Goal: Information Seeking & Learning: Learn about a topic

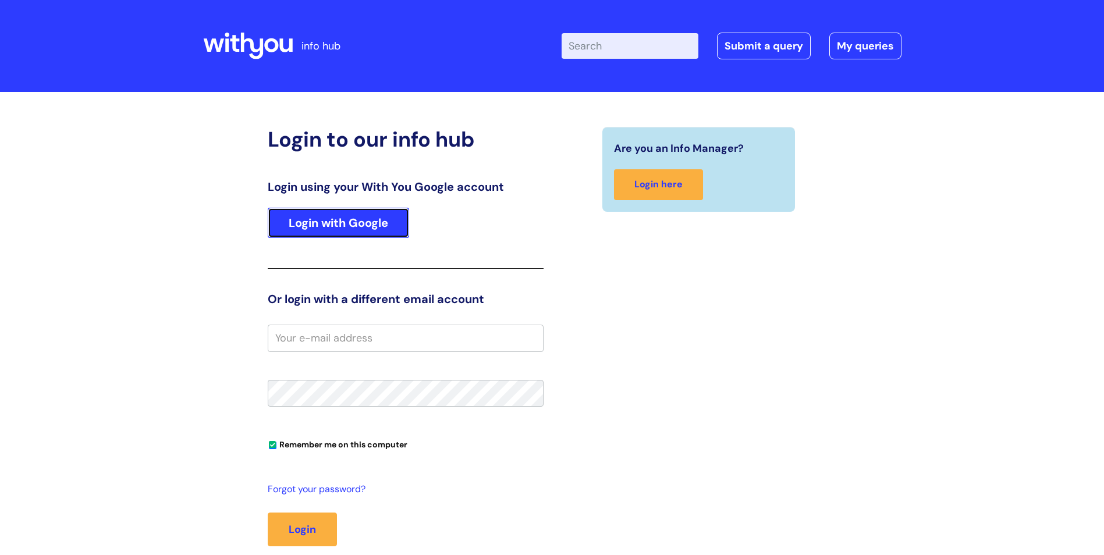
click at [389, 228] on link "Login with Google" at bounding box center [338, 223] width 141 height 30
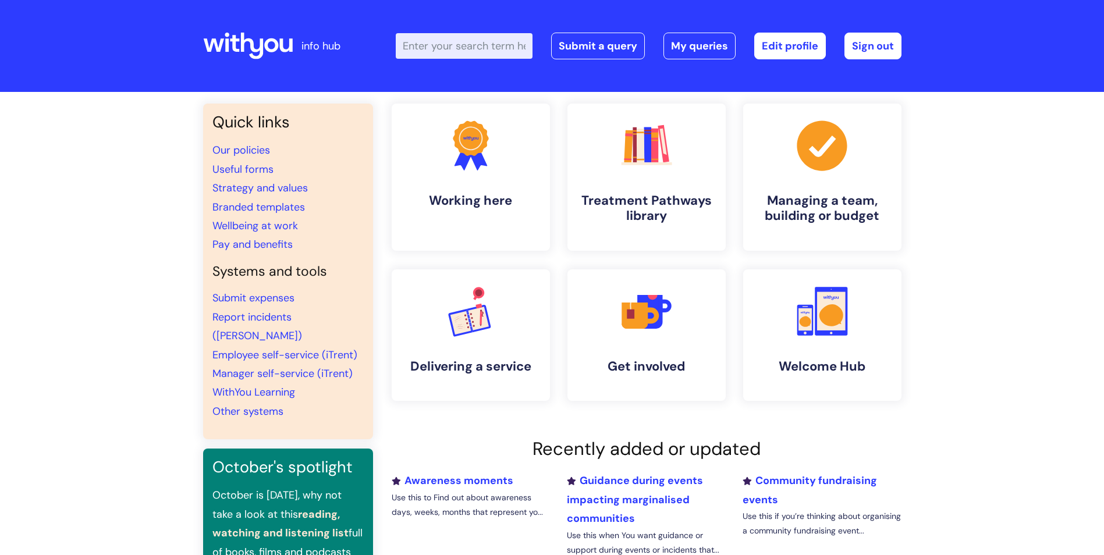
click at [389, 228] on div ".cls-1{fill:#f89b22;}.cls-1,.cls-2,.cls-3{stroke-width:0px;}.cls-2{fill:#2d3cff…" at bounding box center [471, 177] width 176 height 147
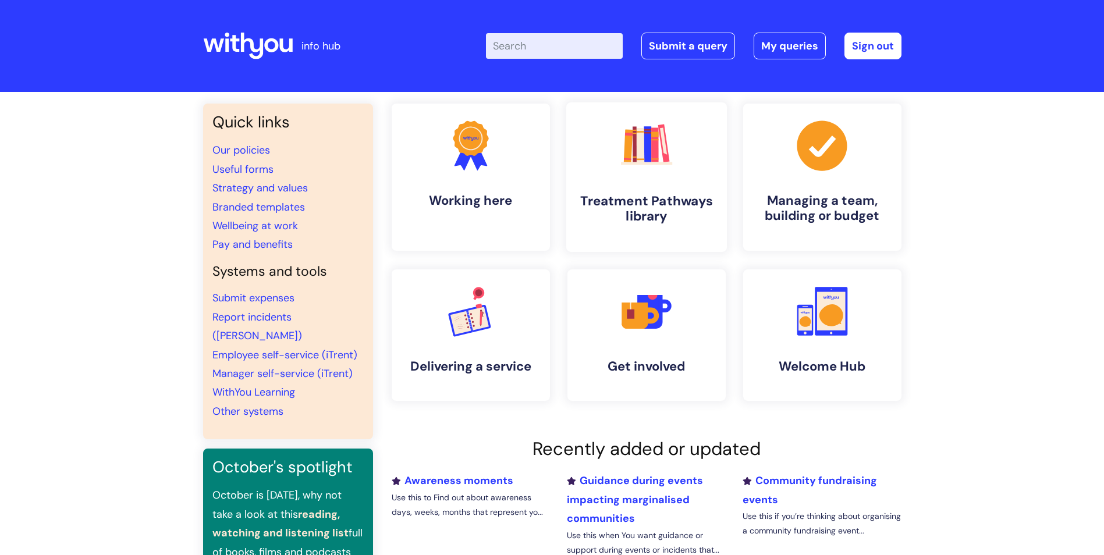
click at [624, 147] on icon ".cls-1{fill:#f89b22;}.cls-1,.cls-2,.cls-3,.cls-4,.cls-5,.cls-6,.cls-7{stroke-wi…" at bounding box center [646, 145] width 58 height 58
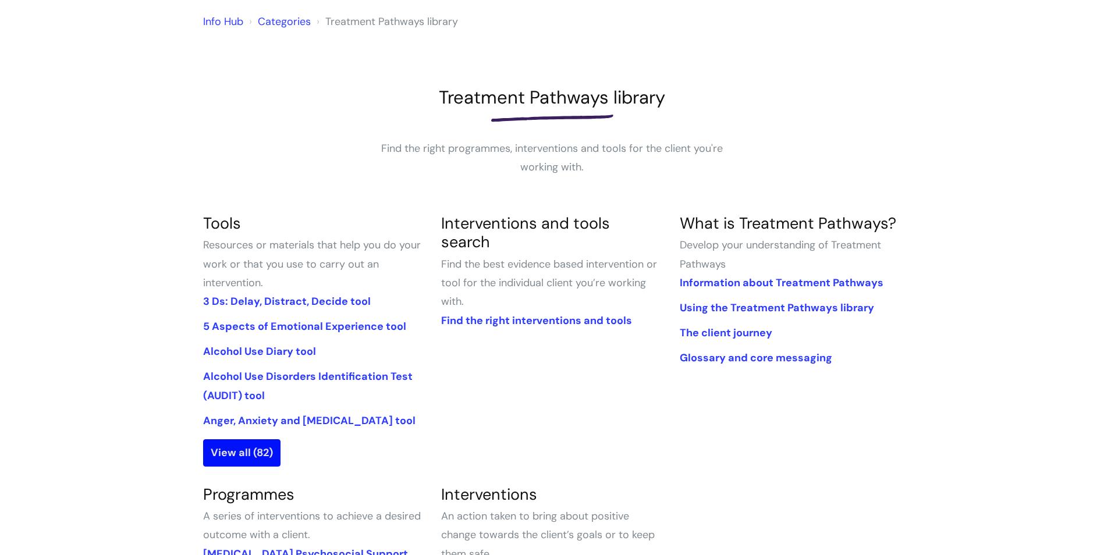
scroll to position [116, 0]
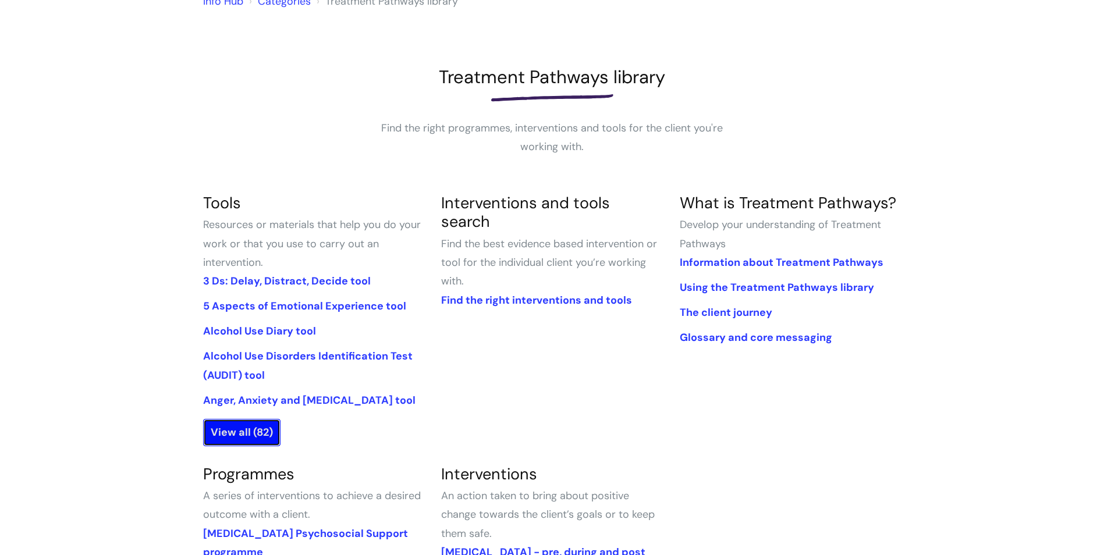
click at [242, 429] on link "View all (82)" at bounding box center [241, 432] width 77 height 27
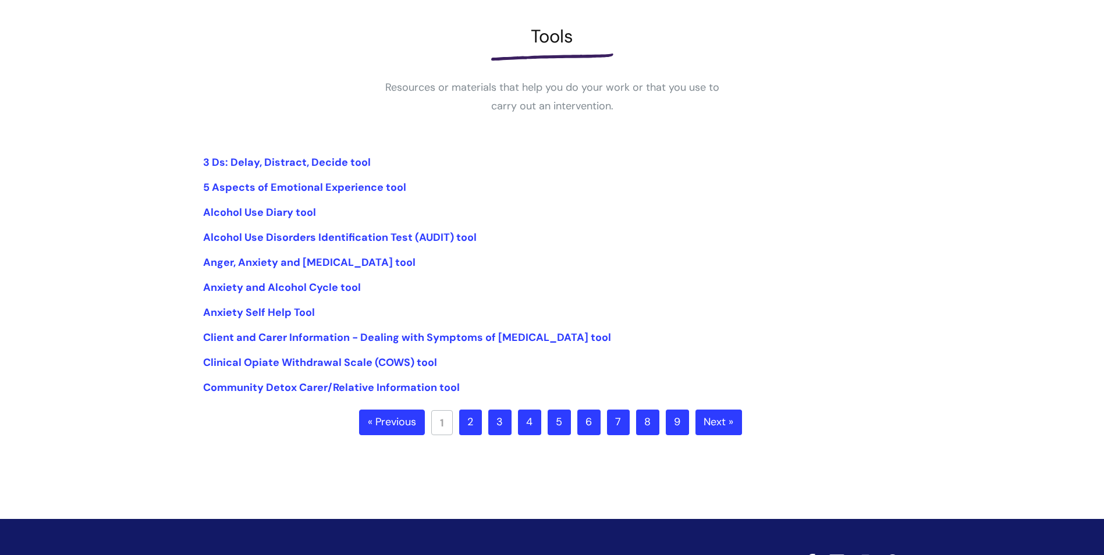
scroll to position [175, 0]
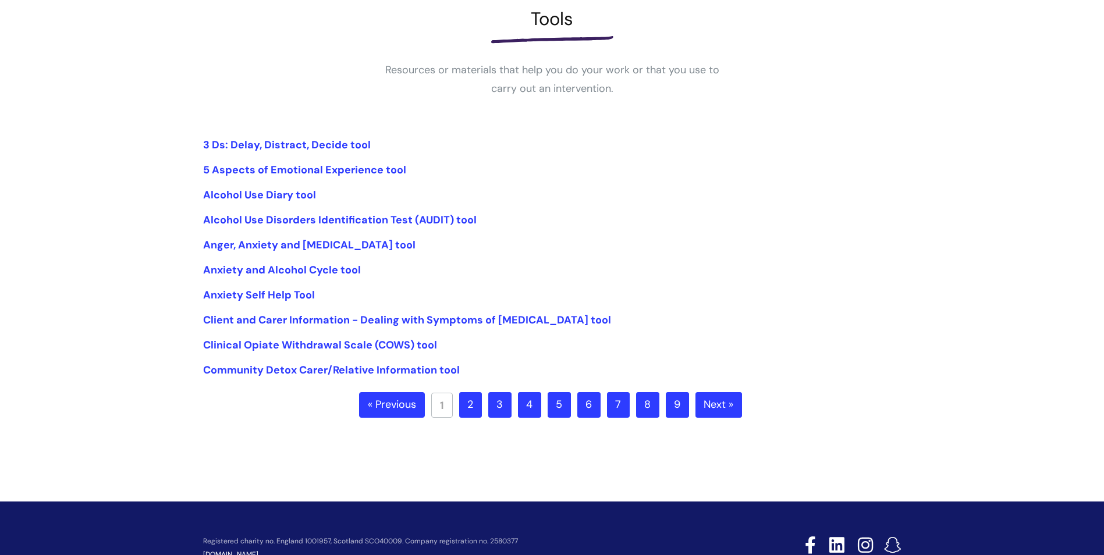
click at [469, 396] on link "2" at bounding box center [470, 405] width 23 height 26
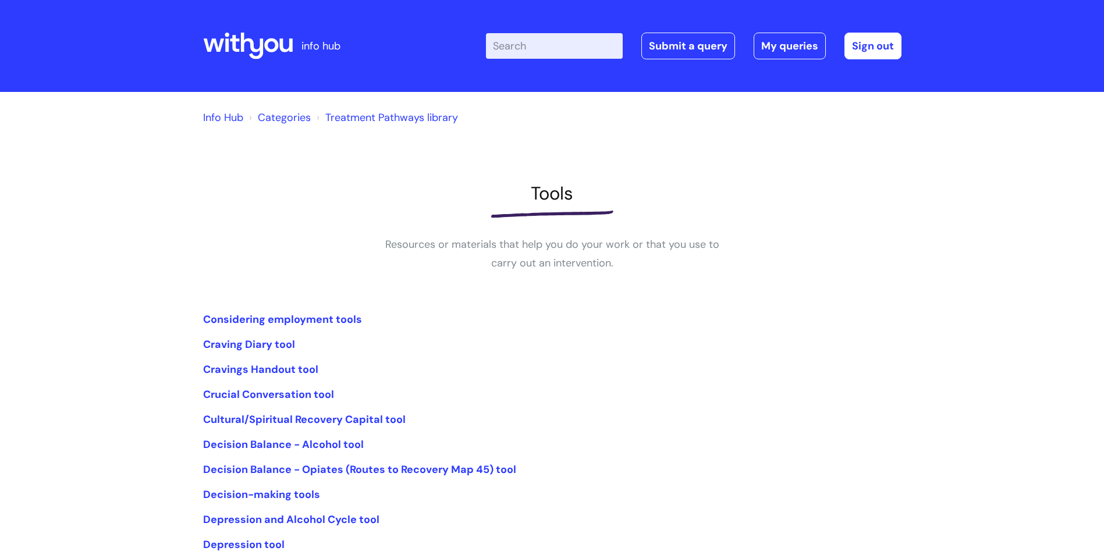
click at [529, 52] on input "Enter your search term here..." at bounding box center [554, 46] width 137 height 26
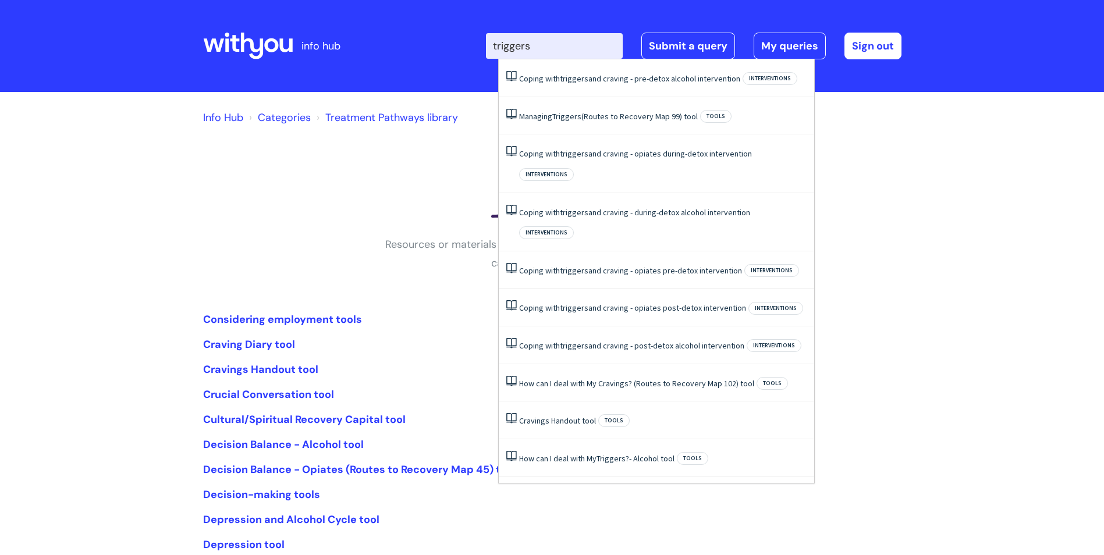
type input "triggers"
click button "Search" at bounding box center [0, 0] width 0 height 0
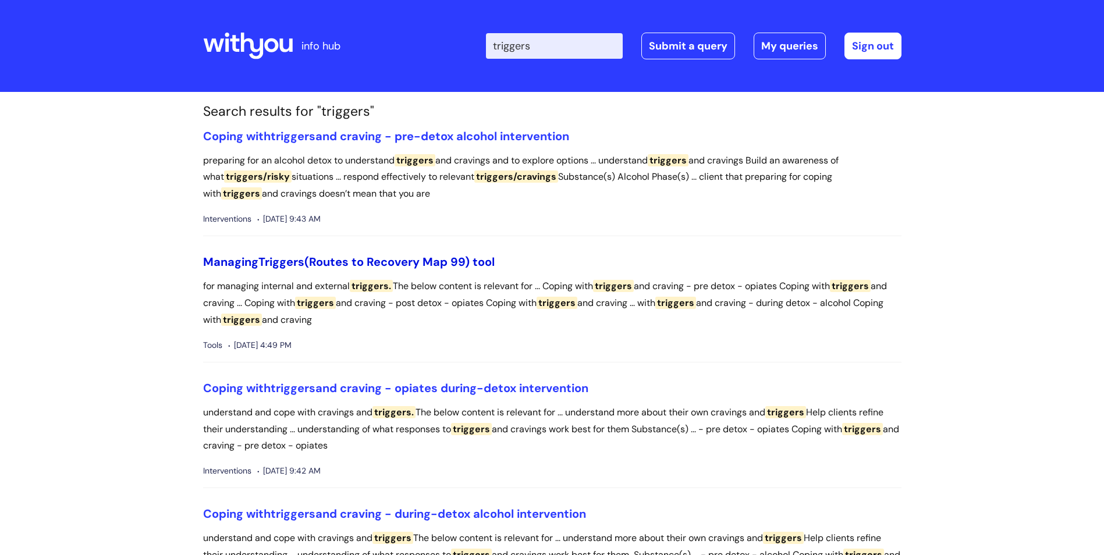
click at [258, 263] on link "Managing Triggers (Routes to Recovery Map 99) tool" at bounding box center [348, 261] width 291 height 15
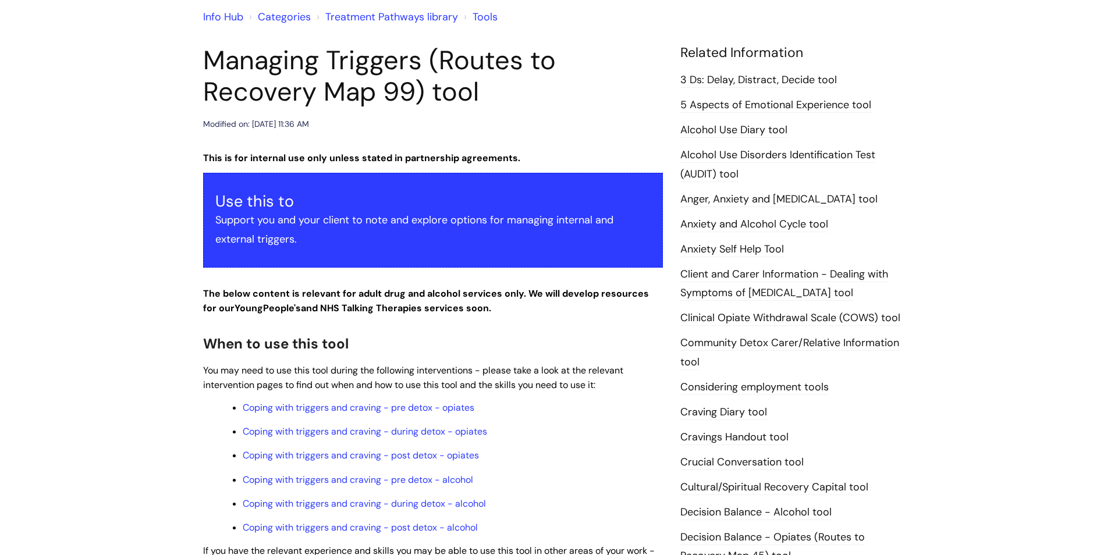
scroll to position [175, 0]
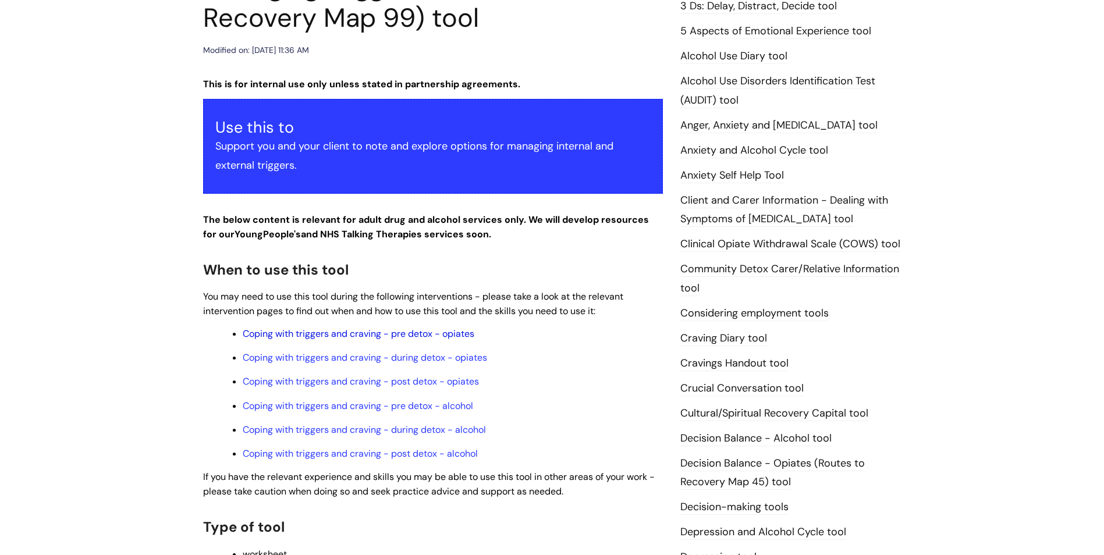
click at [318, 330] on link "Coping with triggers and craving - pre detox - opiates" at bounding box center [359, 334] width 232 height 12
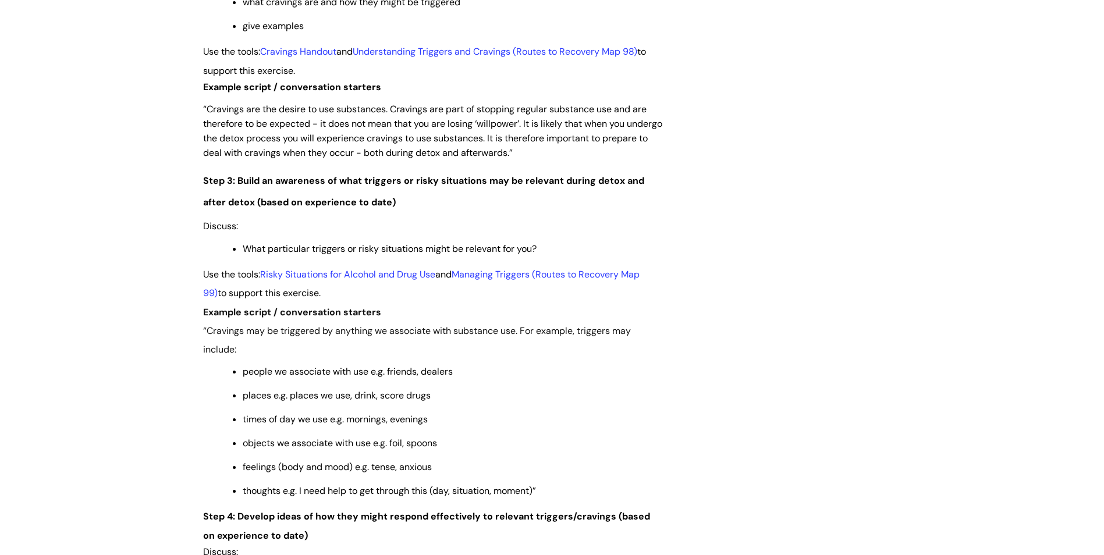
scroll to position [1629, 0]
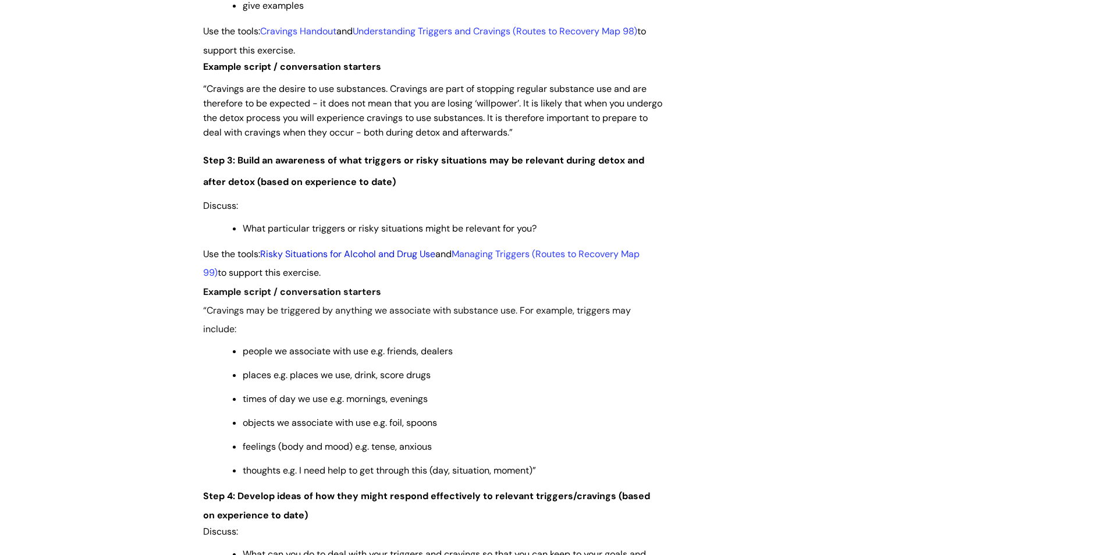
click at [298, 255] on link "Risky Situations for Alcohol and Drug Use" at bounding box center [347, 254] width 175 height 12
click at [507, 252] on link "Managing Triggers (Routes to Recovery Map 99)" at bounding box center [421, 263] width 436 height 31
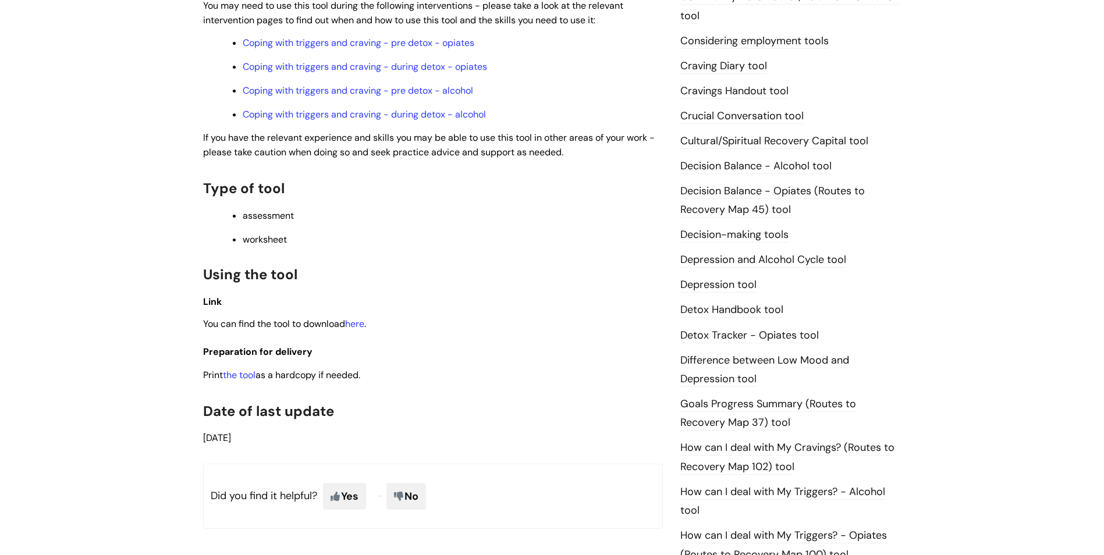
scroll to position [465, 0]
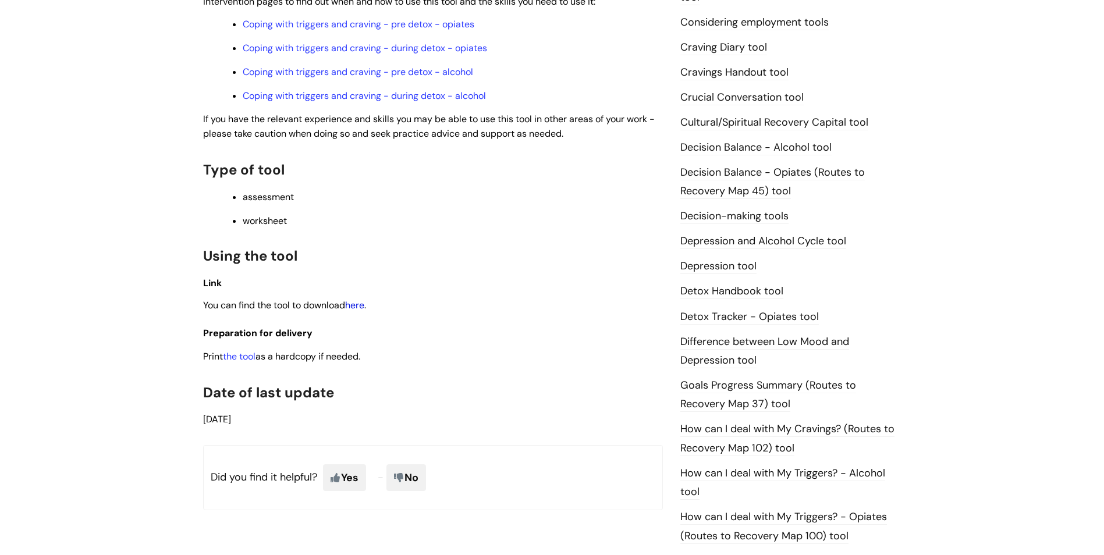
click at [353, 306] on link "here" at bounding box center [354, 305] width 19 height 12
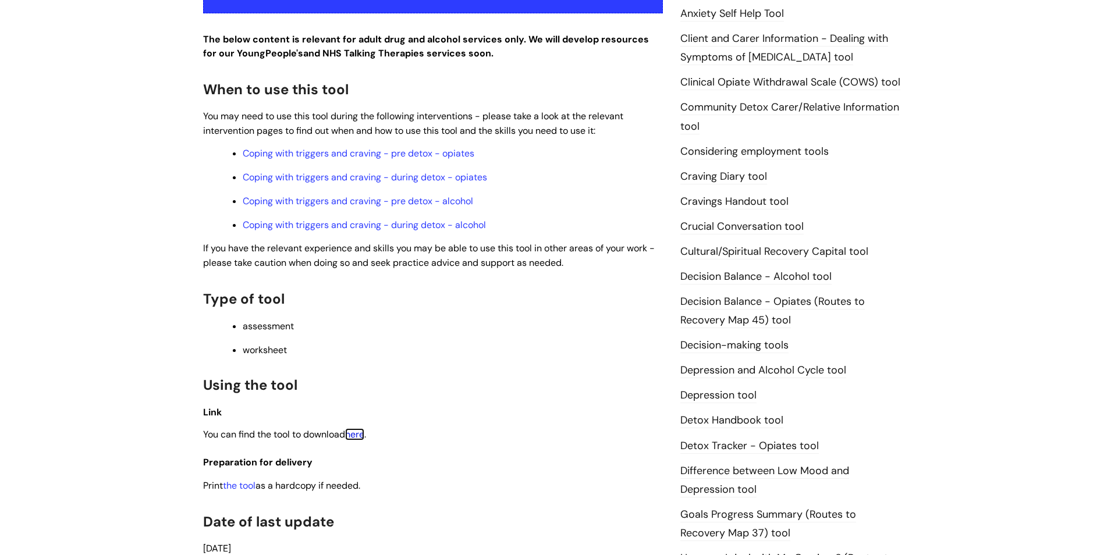
scroll to position [233, 0]
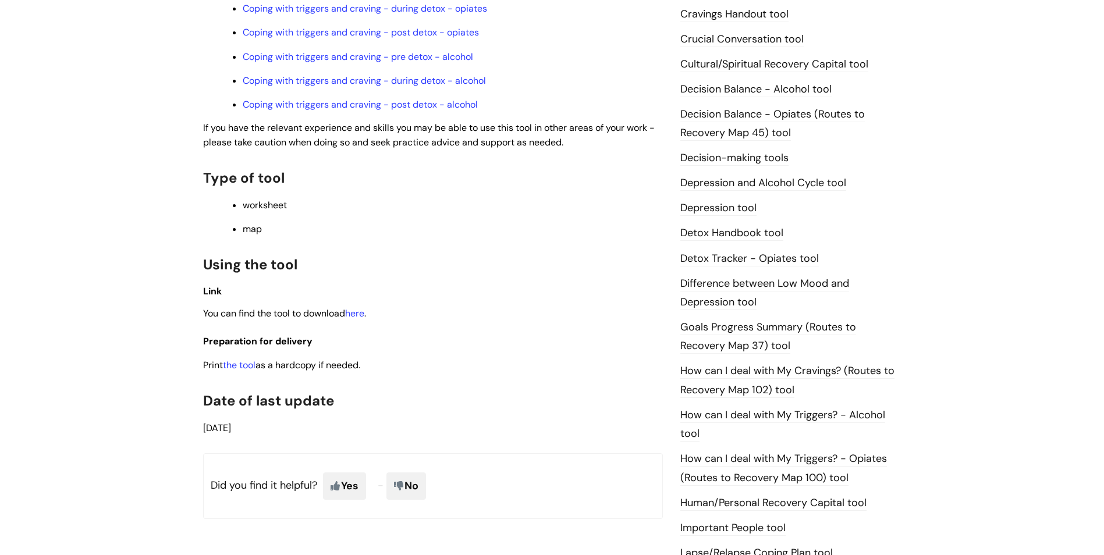
scroll to position [582, 0]
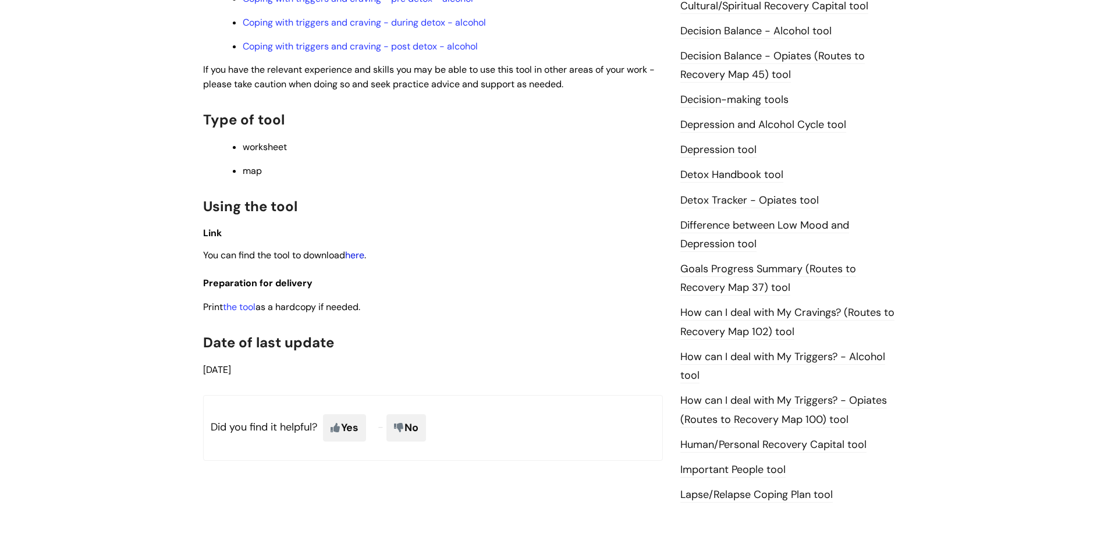
click at [358, 257] on link "here" at bounding box center [354, 255] width 19 height 12
